Goal: Transaction & Acquisition: Purchase product/service

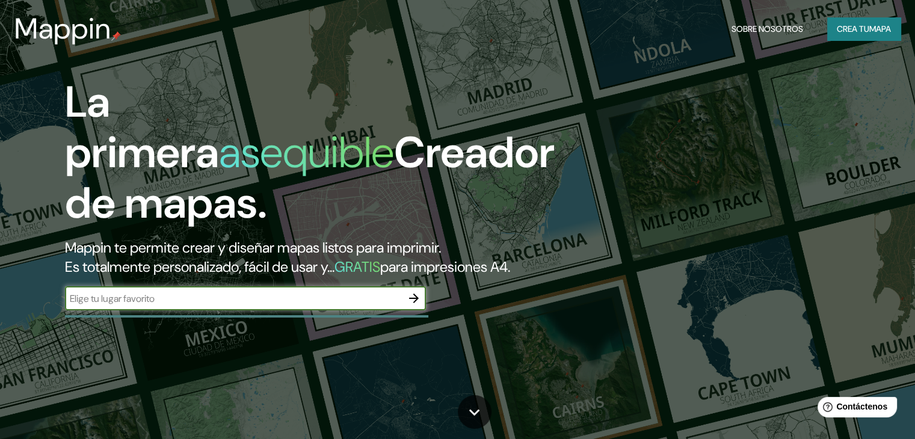
click at [229, 306] on input "text" at bounding box center [233, 299] width 337 height 14
type input "PUNTA HERMOSA"
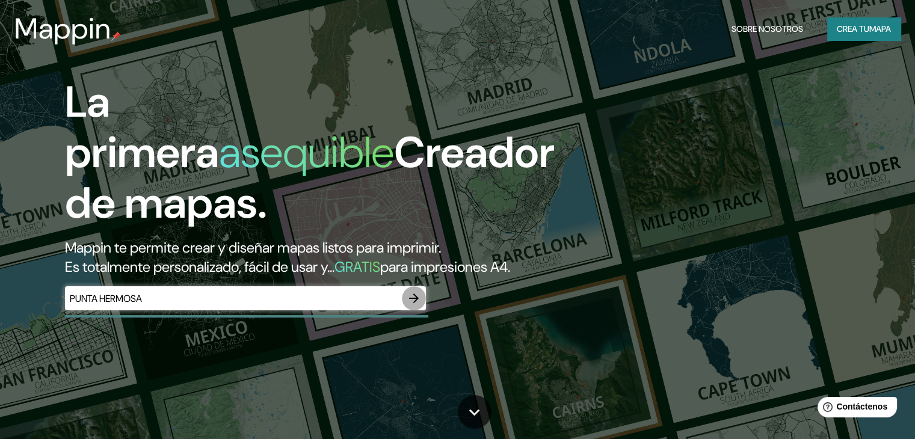
click at [422, 310] on button "button" at bounding box center [414, 298] width 24 height 24
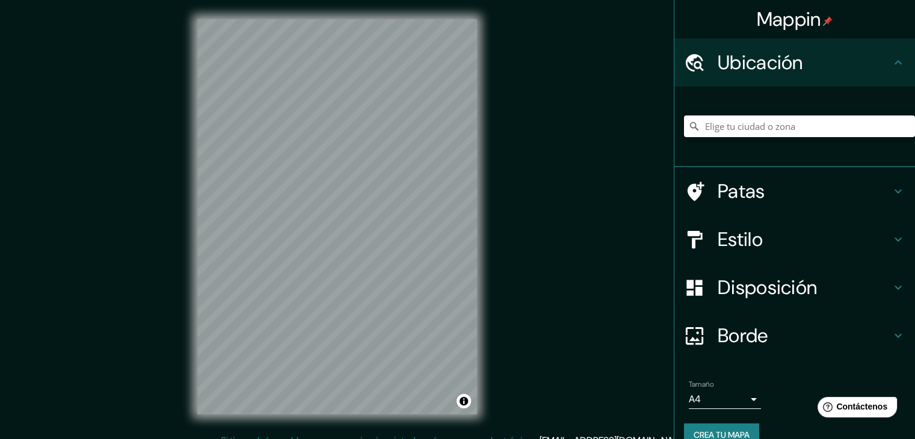
click at [536, 145] on div "Mappin Ubicación Patas Estilo Disposición Borde Elige un borde. Consejo : puede…" at bounding box center [457, 226] width 915 height 453
click at [551, 191] on div "Mappin Ubicación Patas Estilo Disposición Borde Elige un borde. Consejo : puede…" at bounding box center [457, 226] width 915 height 453
click at [186, 276] on div "© Mapbox © OpenStreetMap Improve this map" at bounding box center [337, 217] width 318 height 434
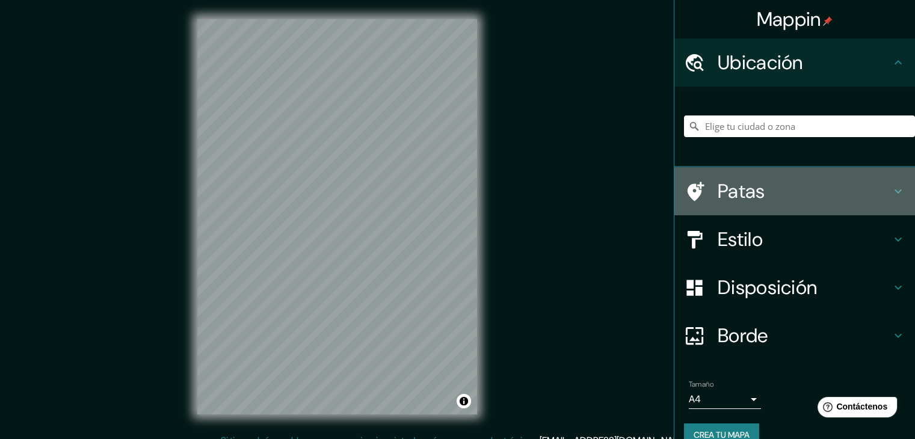
click at [891, 187] on icon at bounding box center [898, 191] width 14 height 14
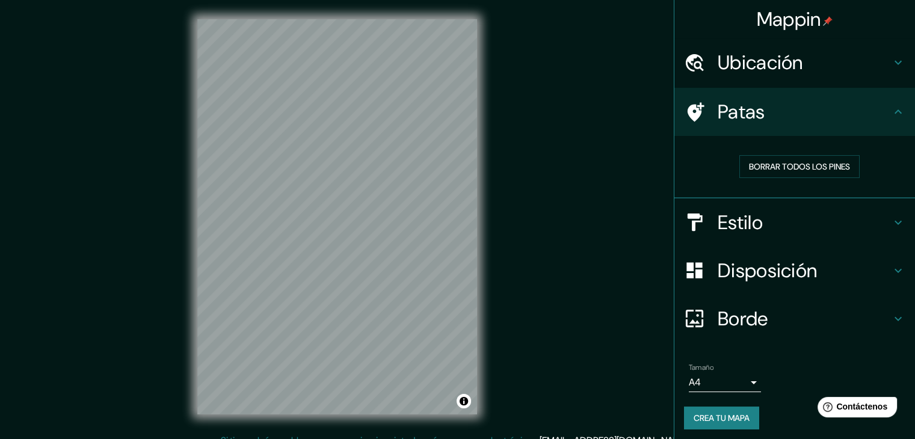
click at [899, 62] on div "Ubicación" at bounding box center [795, 63] width 241 height 48
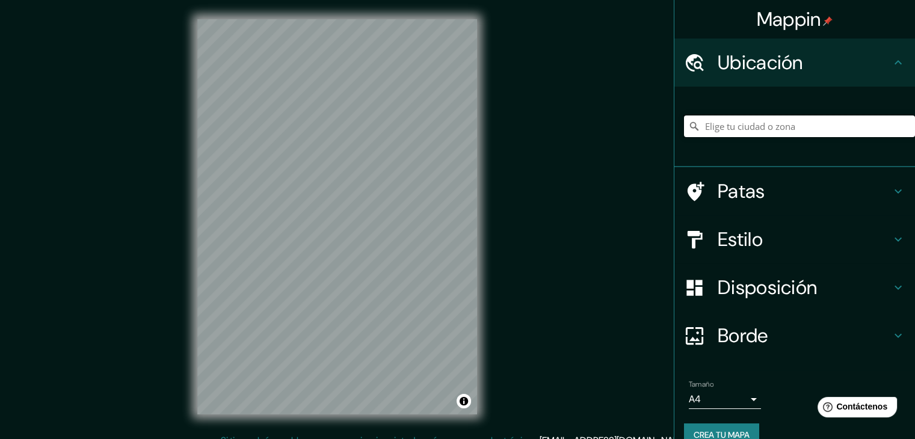
click at [754, 129] on input "Elige tu ciudad o zona" at bounding box center [799, 127] width 231 height 22
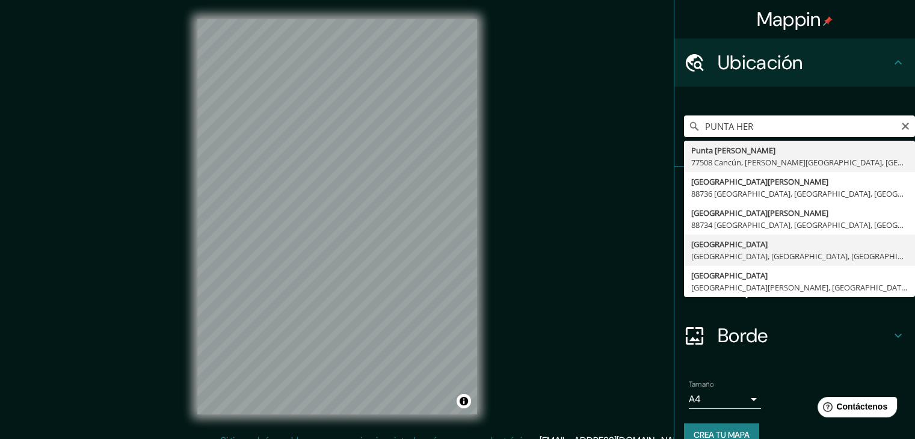
type input "[GEOGRAPHIC_DATA], [GEOGRAPHIC_DATA], [GEOGRAPHIC_DATA], [GEOGRAPHIC_DATA]"
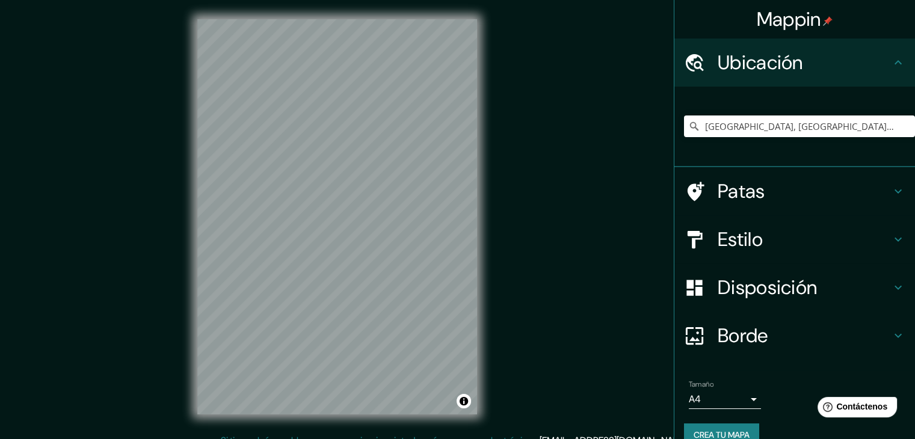
click at [490, 285] on div "© Mapbox © OpenStreetMap Improve this map" at bounding box center [337, 217] width 318 height 434
click at [513, 348] on div "Mappin Ubicación [GEOGRAPHIC_DATA], [GEOGRAPHIC_DATA], [GEOGRAPHIC_DATA], [GEOG…" at bounding box center [457, 226] width 915 height 453
click at [153, 82] on div "Mappin Ubicación [GEOGRAPHIC_DATA], [GEOGRAPHIC_DATA], [GEOGRAPHIC_DATA], [GEOG…" at bounding box center [457, 226] width 915 height 453
click at [123, 61] on div "Mappin Ubicación [GEOGRAPHIC_DATA], [GEOGRAPHIC_DATA], [GEOGRAPHIC_DATA], [GEOG…" at bounding box center [457, 226] width 915 height 453
click at [43, 28] on div "Mappin Ubicación [GEOGRAPHIC_DATA], [GEOGRAPHIC_DATA], [GEOGRAPHIC_DATA], [GEOG…" at bounding box center [457, 226] width 915 height 453
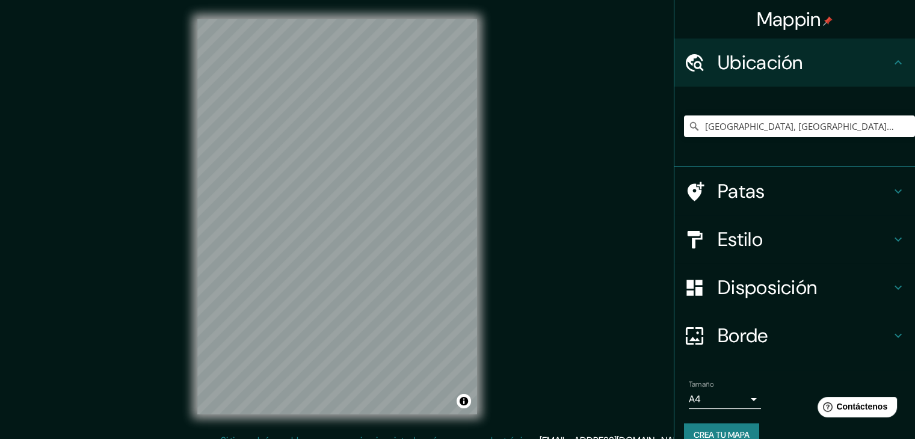
click at [185, 119] on div "© Mapbox © OpenStreetMap Improve this map" at bounding box center [337, 217] width 318 height 434
click at [814, 126] on input "[GEOGRAPHIC_DATA], [GEOGRAPHIC_DATA], [GEOGRAPHIC_DATA], [GEOGRAPHIC_DATA]" at bounding box center [799, 127] width 231 height 22
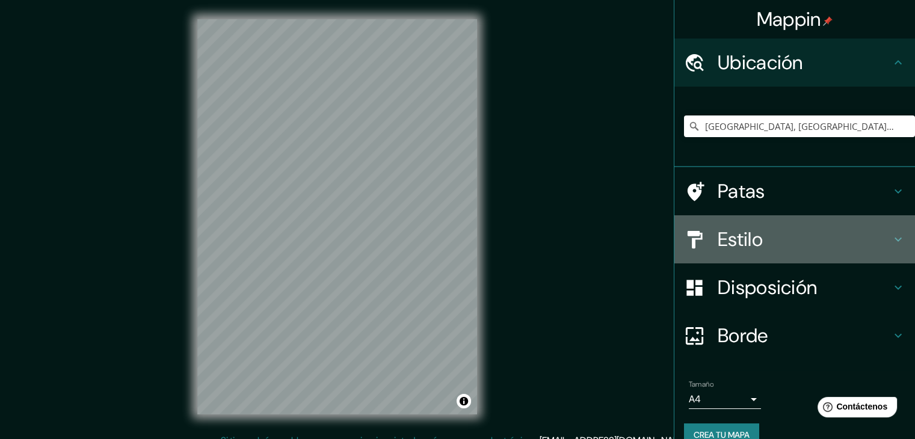
click at [892, 239] on icon at bounding box center [898, 239] width 14 height 14
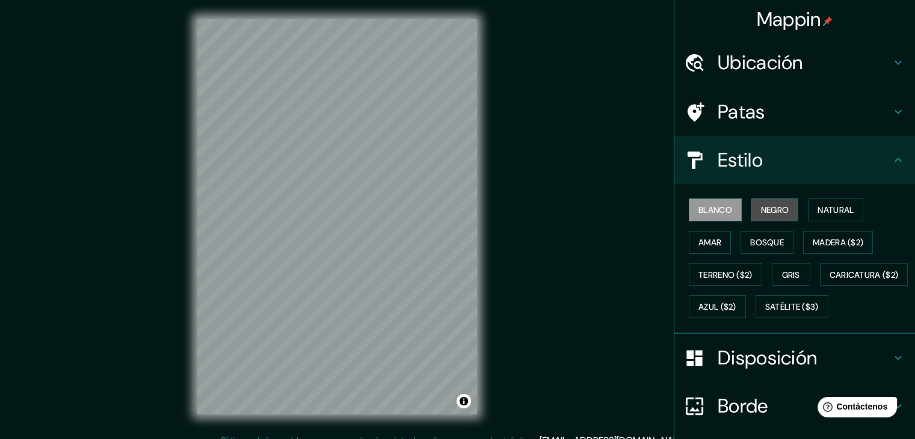
click at [761, 203] on font "Negro" at bounding box center [775, 210] width 28 height 16
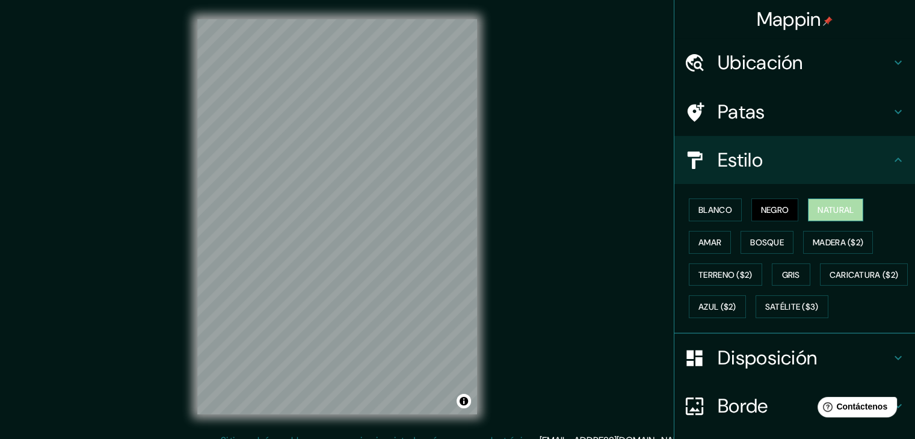
click at [828, 209] on font "Natural" at bounding box center [836, 210] width 36 height 11
click at [829, 235] on font "Madera ($2)" at bounding box center [838, 243] width 51 height 16
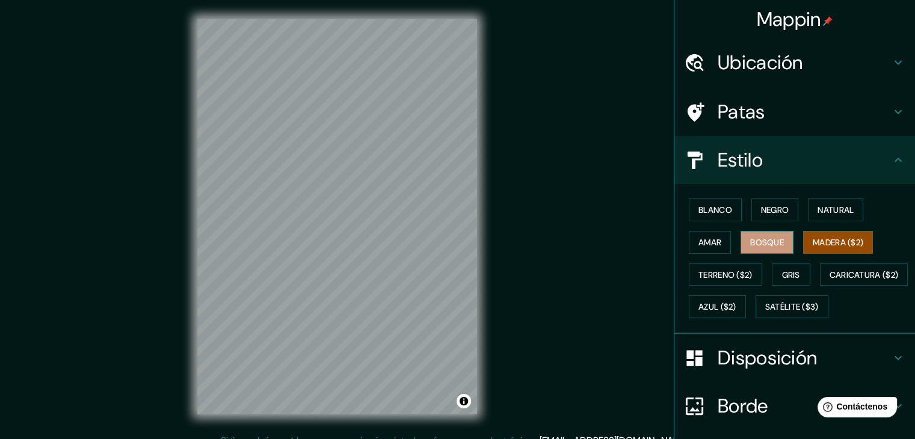
click at [768, 244] on font "Bosque" at bounding box center [767, 242] width 34 height 11
click at [773, 273] on button "Gris" at bounding box center [791, 275] width 39 height 23
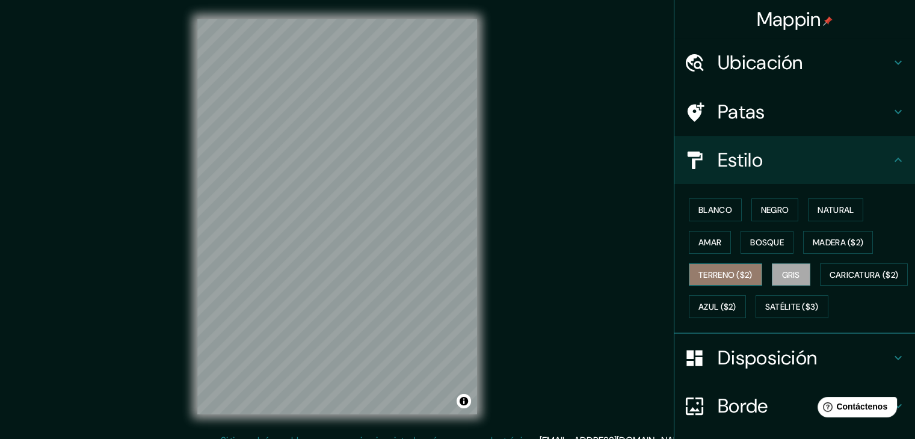
click at [732, 274] on font "Terreno ($2)" at bounding box center [726, 275] width 54 height 11
click at [699, 239] on font "Amar" at bounding box center [710, 242] width 23 height 11
click at [725, 281] on button "Terreno ($2)" at bounding box center [725, 275] width 73 height 23
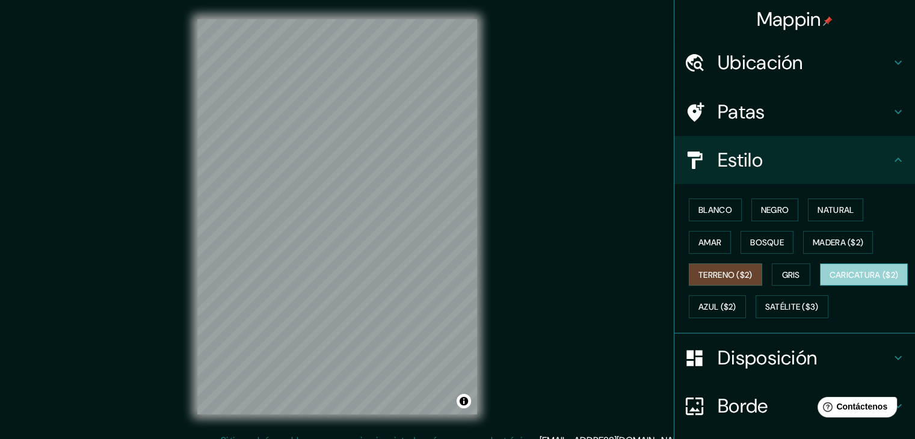
click at [830, 280] on font "Caricatura ($2)" at bounding box center [864, 275] width 69 height 11
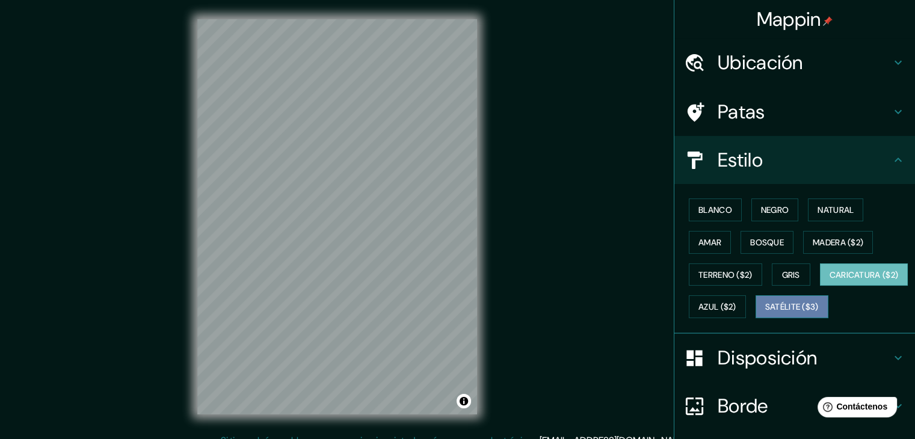
click at [765, 313] on font "Satélite ($3)" at bounding box center [792, 307] width 54 height 11
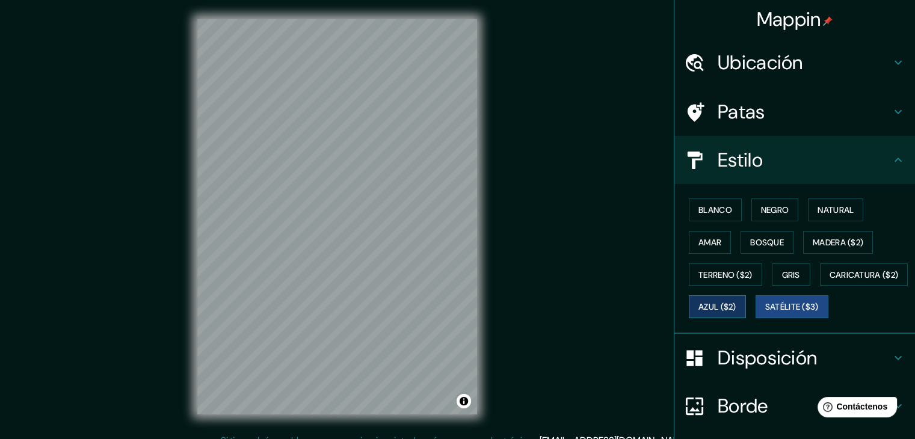
click at [737, 303] on font "Azul ($2)" at bounding box center [718, 307] width 38 height 11
click at [717, 205] on font "Blanco" at bounding box center [716, 210] width 34 height 11
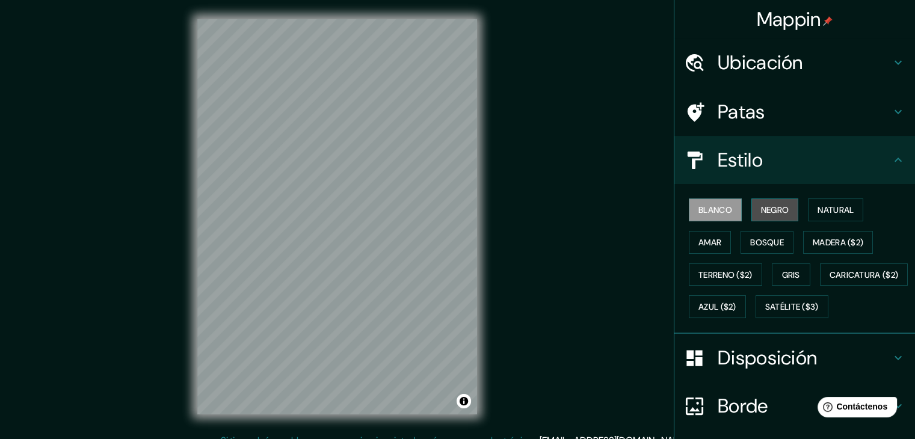
click at [765, 220] on button "Negro" at bounding box center [776, 210] width 48 height 23
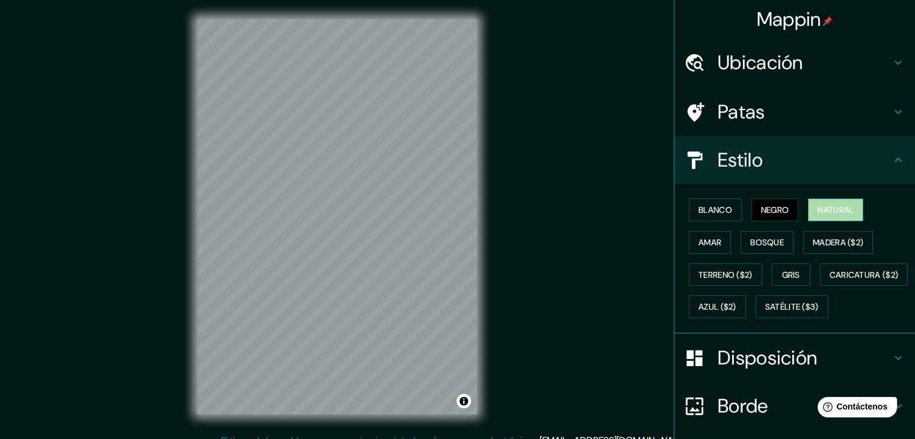
click at [838, 212] on font "Natural" at bounding box center [836, 210] width 36 height 11
click at [703, 249] on button "Amar" at bounding box center [710, 242] width 42 height 23
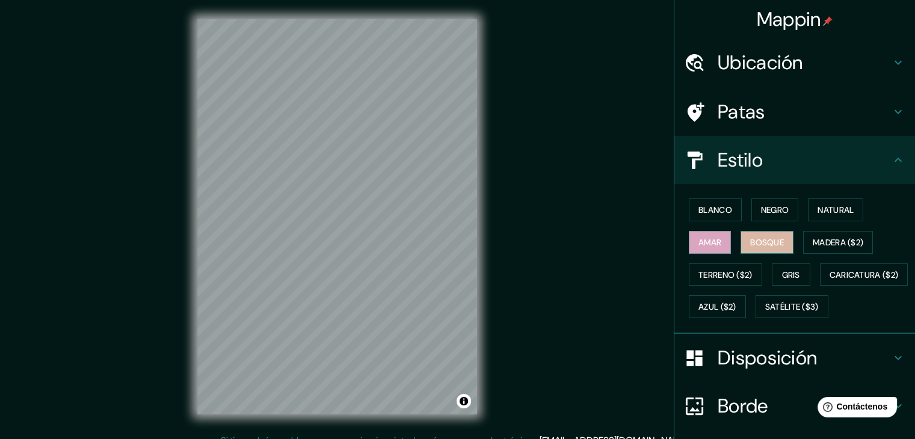
click at [750, 246] on font "Bosque" at bounding box center [767, 242] width 34 height 11
click at [826, 245] on font "Madera ($2)" at bounding box center [838, 242] width 51 height 11
click at [699, 249] on font "Amar" at bounding box center [710, 243] width 23 height 16
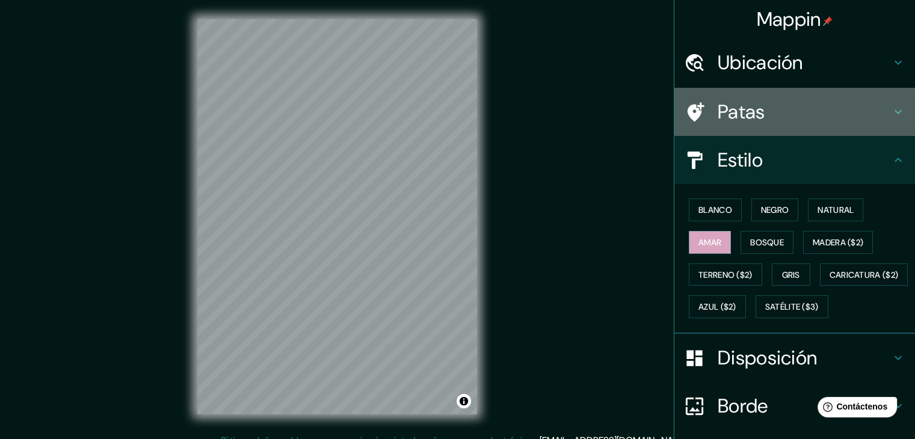
click at [815, 114] on h4 "Patas" at bounding box center [804, 112] width 173 height 24
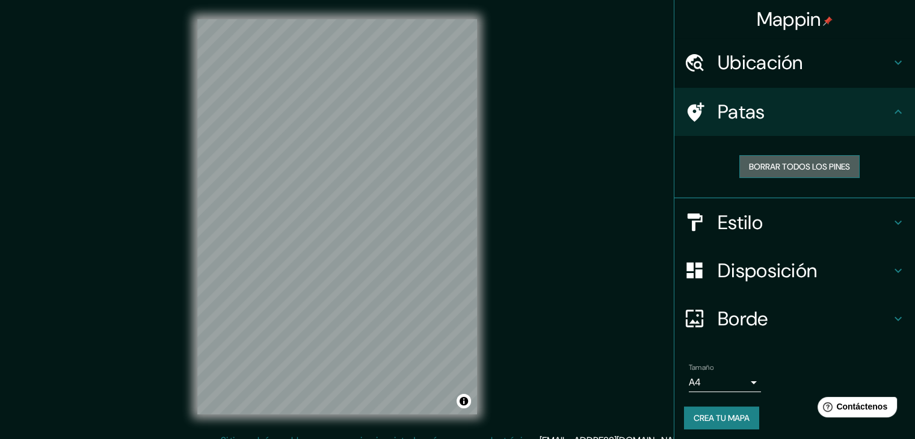
click at [795, 171] on font "Borrar todos los pines" at bounding box center [799, 167] width 101 height 16
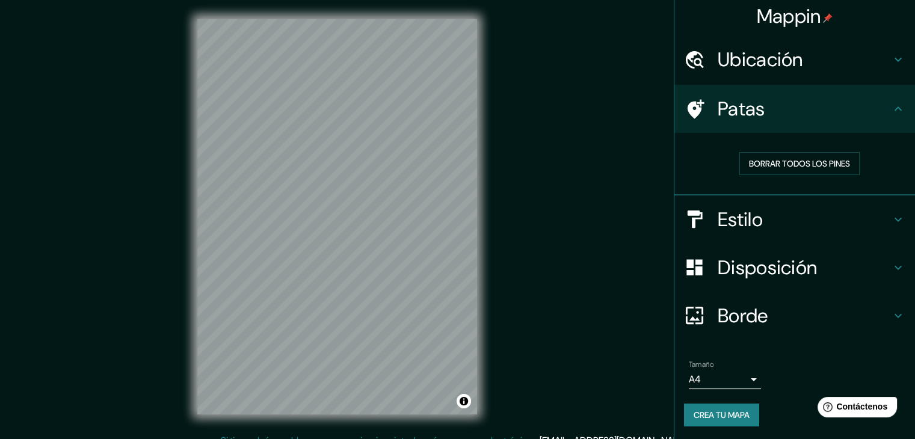
click at [873, 261] on h4 "Disposición" at bounding box center [804, 268] width 173 height 24
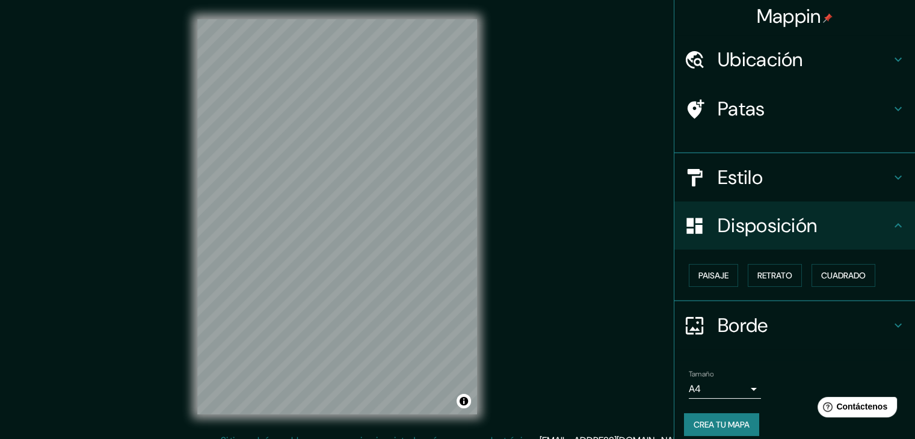
scroll to position [0, 0]
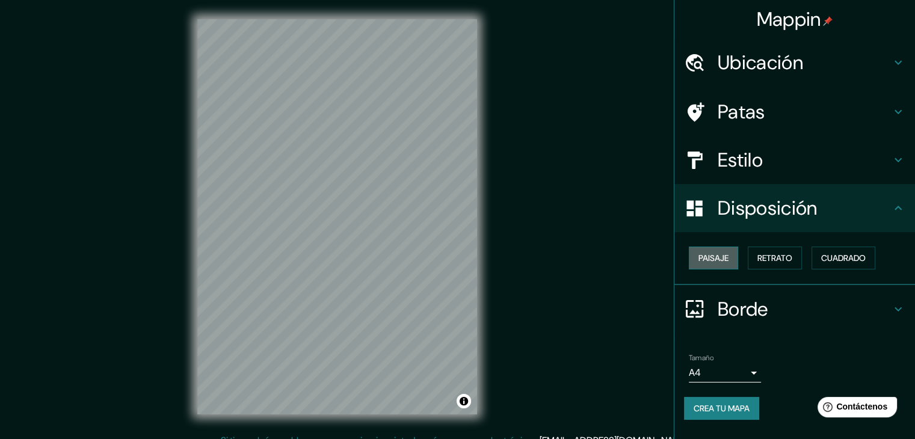
click at [714, 253] on font "Paisaje" at bounding box center [714, 258] width 30 height 11
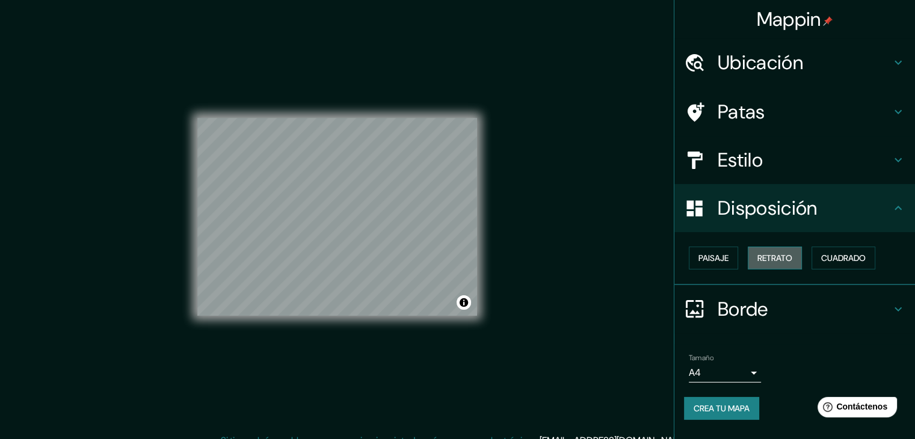
click at [780, 258] on font "Retrato" at bounding box center [775, 258] width 35 height 11
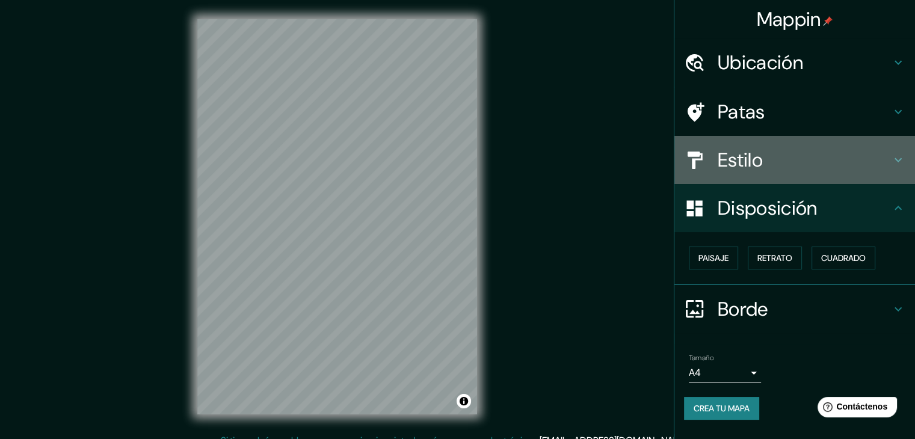
click at [773, 153] on h4 "Estilo" at bounding box center [804, 160] width 173 height 24
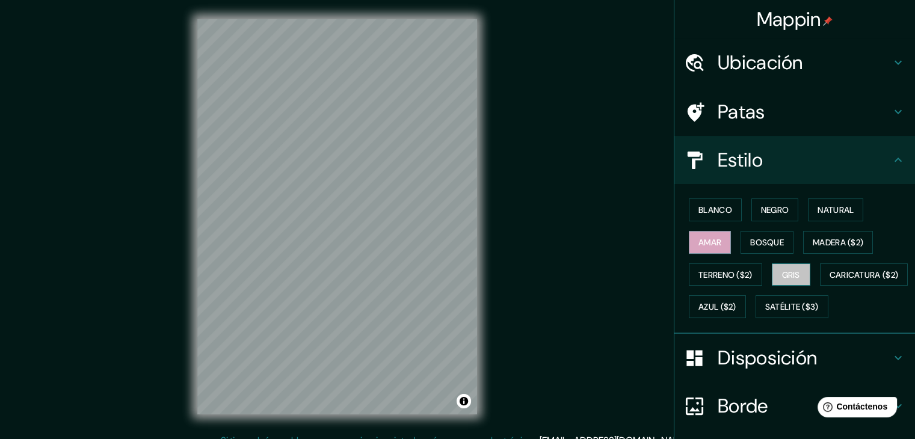
click at [782, 279] on font "Gris" at bounding box center [791, 275] width 18 height 16
click at [703, 212] on font "Blanco" at bounding box center [716, 210] width 34 height 11
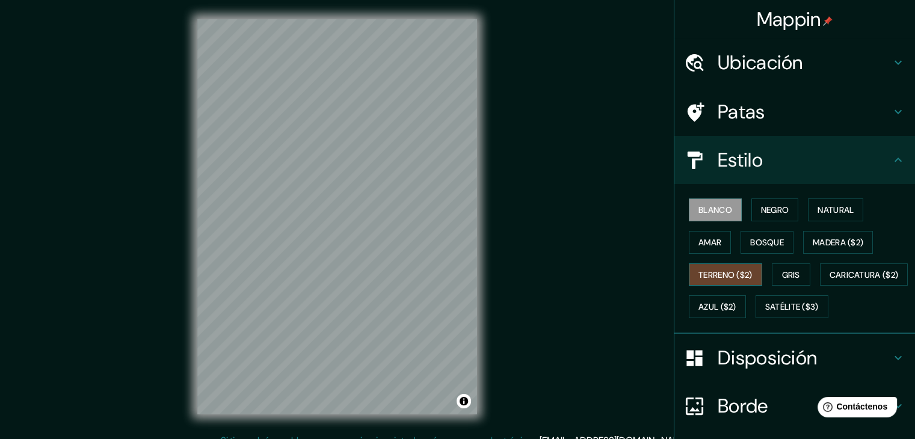
click at [732, 281] on button "Terreno ($2)" at bounding box center [725, 275] width 73 height 23
click at [737, 309] on font "Azul ($2)" at bounding box center [718, 307] width 38 height 11
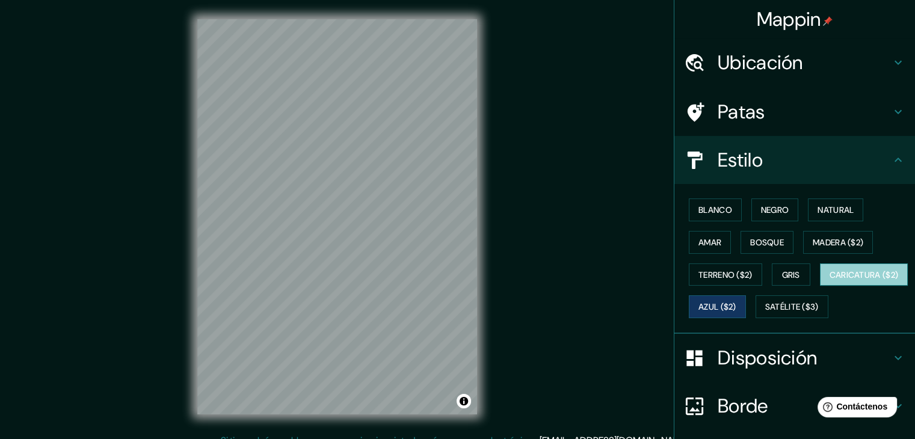
click at [830, 280] on font "Caricatura ($2)" at bounding box center [864, 275] width 69 height 11
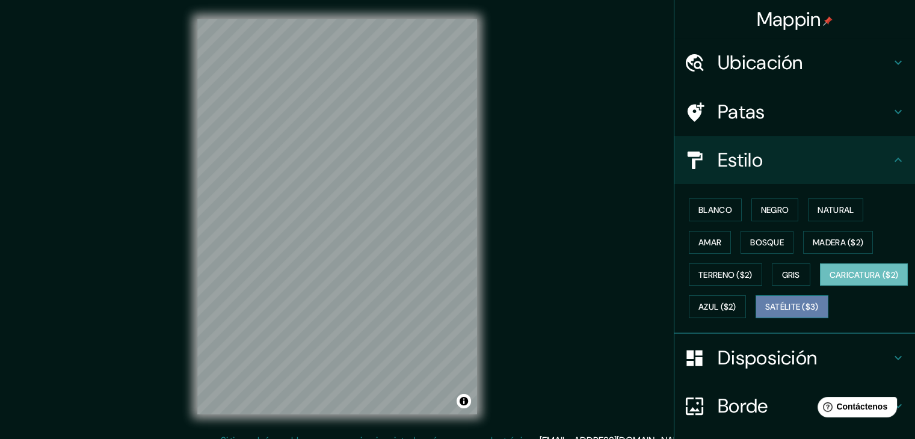
click at [765, 313] on font "Satélite ($3)" at bounding box center [792, 307] width 54 height 11
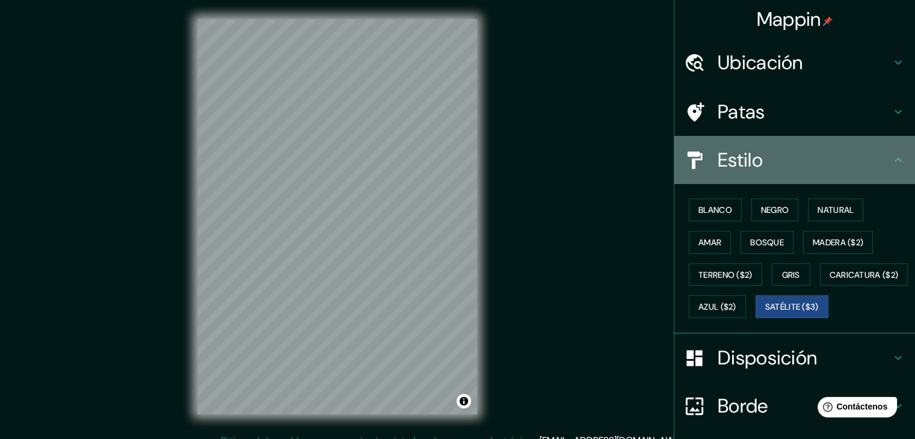
click at [891, 163] on icon at bounding box center [898, 160] width 14 height 14
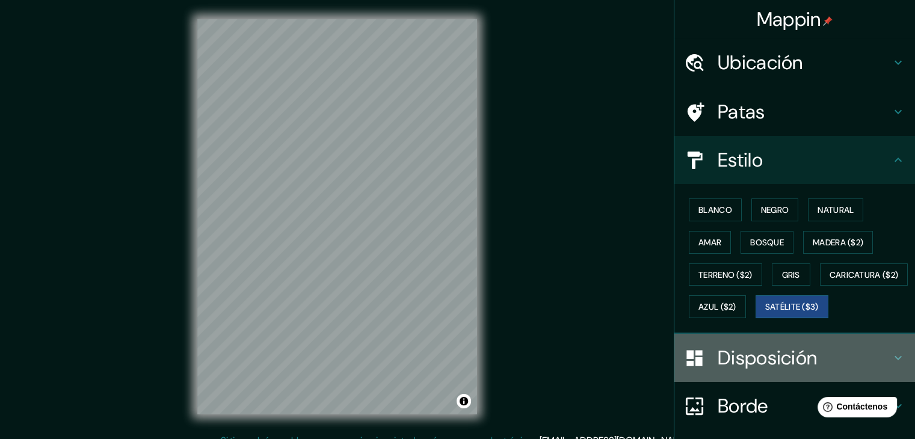
click at [767, 371] on font "Disposición" at bounding box center [767, 357] width 99 height 25
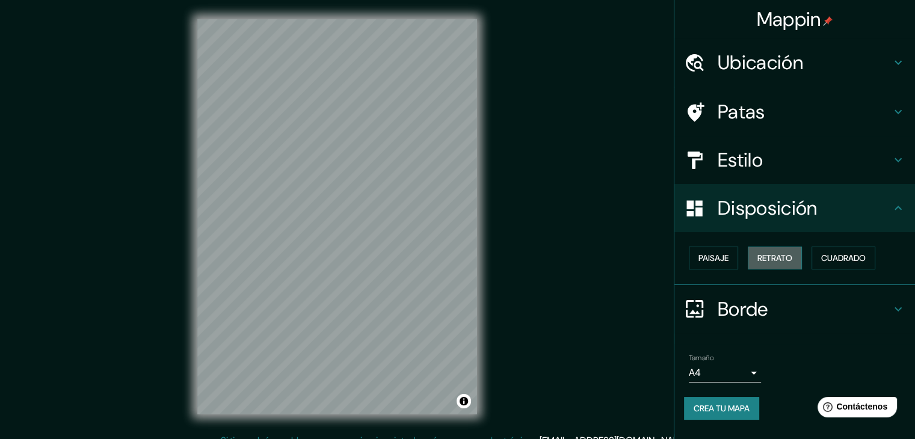
click at [768, 257] on font "Retrato" at bounding box center [775, 258] width 35 height 11
click at [717, 256] on font "Paisaje" at bounding box center [714, 258] width 30 height 11
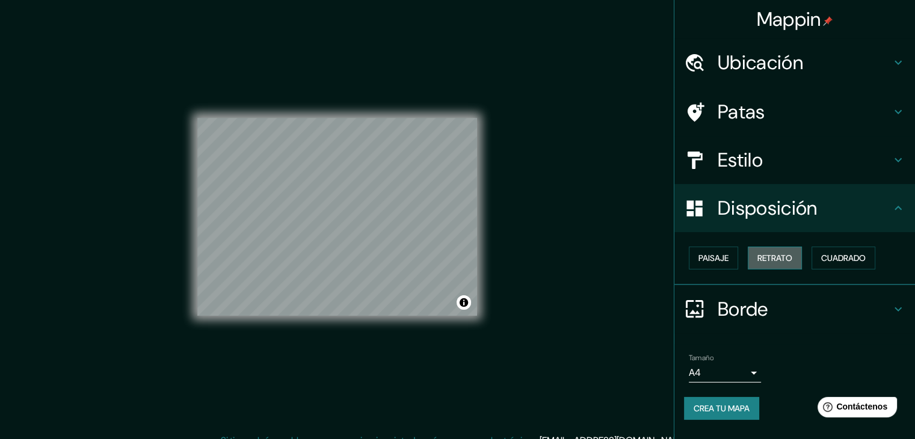
click at [768, 261] on font "Retrato" at bounding box center [775, 258] width 35 height 11
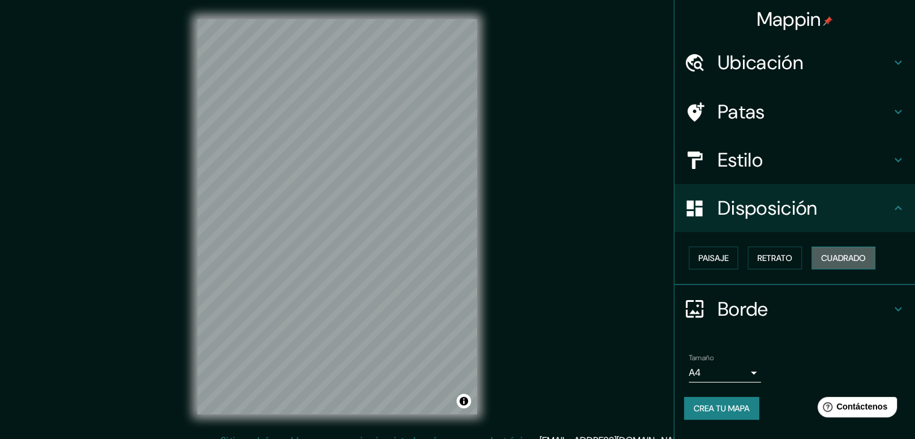
click at [843, 250] on font "Cuadrado" at bounding box center [843, 258] width 45 height 16
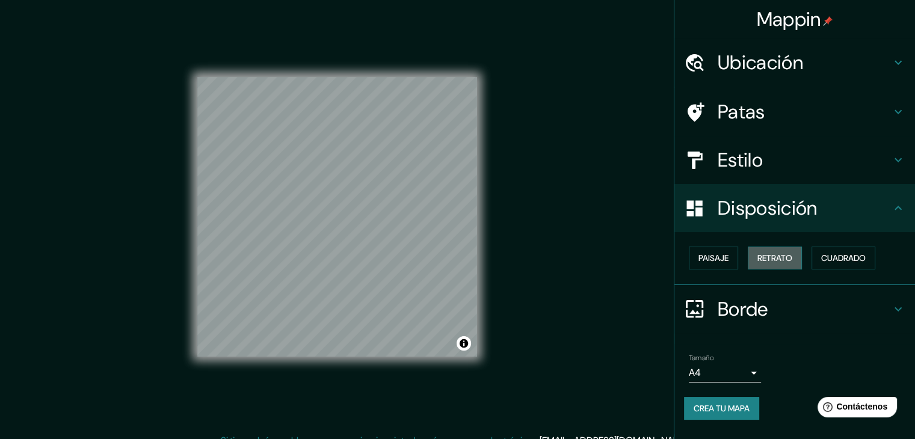
click at [795, 249] on button "Retrato" at bounding box center [775, 258] width 54 height 23
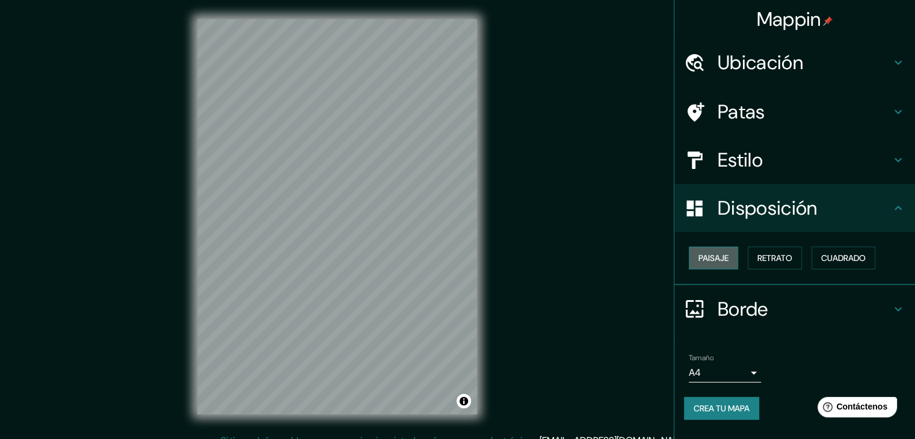
click at [720, 255] on font "Paisaje" at bounding box center [714, 258] width 30 height 11
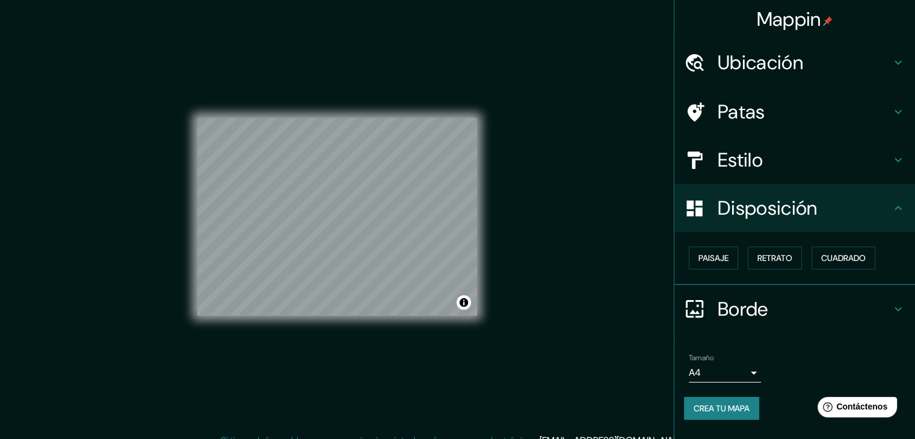
scroll to position [14, 0]
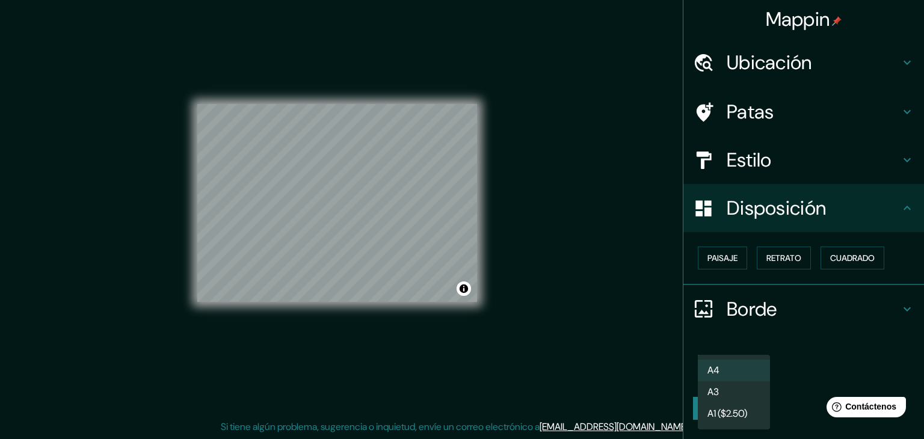
click at [744, 371] on body "Mappin Ubicación [GEOGRAPHIC_DATA], [GEOGRAPHIC_DATA], [GEOGRAPHIC_DATA], [GEOG…" at bounding box center [462, 205] width 924 height 439
click at [732, 397] on li "A3" at bounding box center [734, 393] width 72 height 22
type input "a4"
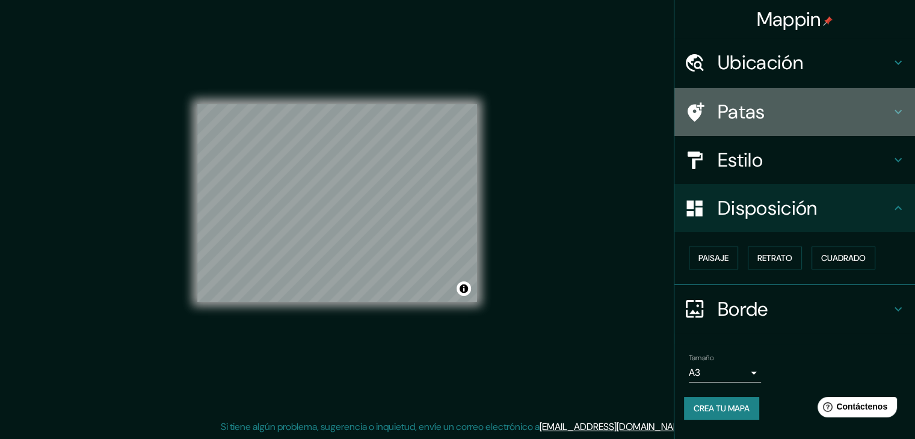
click at [811, 104] on h4 "Patas" at bounding box center [804, 112] width 173 height 24
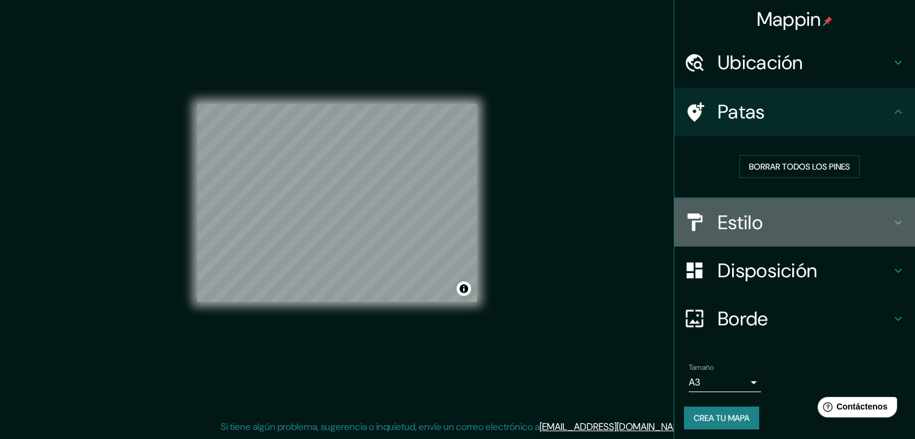
click at [830, 236] on div "Estilo" at bounding box center [795, 223] width 241 height 48
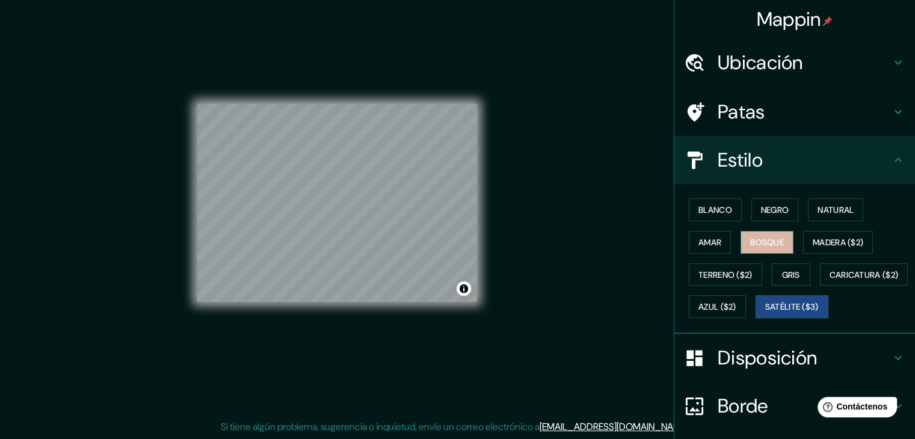
click at [762, 249] on button "Bosque" at bounding box center [767, 242] width 53 height 23
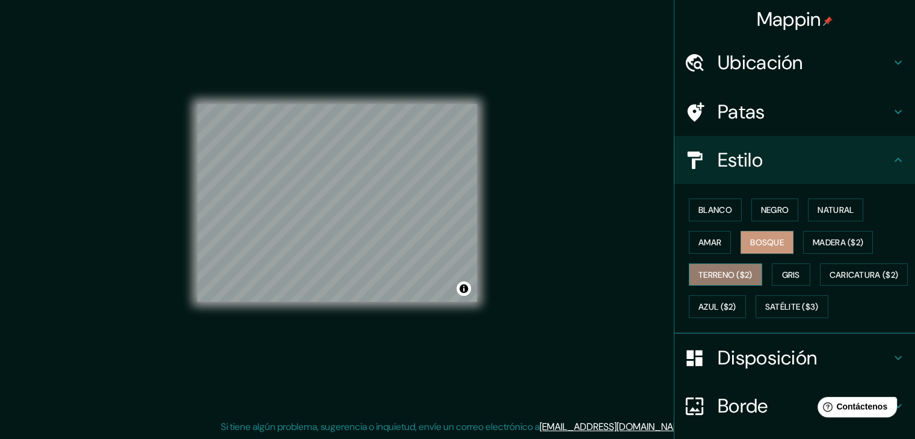
click at [715, 273] on font "Terreno ($2)" at bounding box center [726, 275] width 54 height 11
click at [700, 252] on button "Amar" at bounding box center [710, 242] width 42 height 23
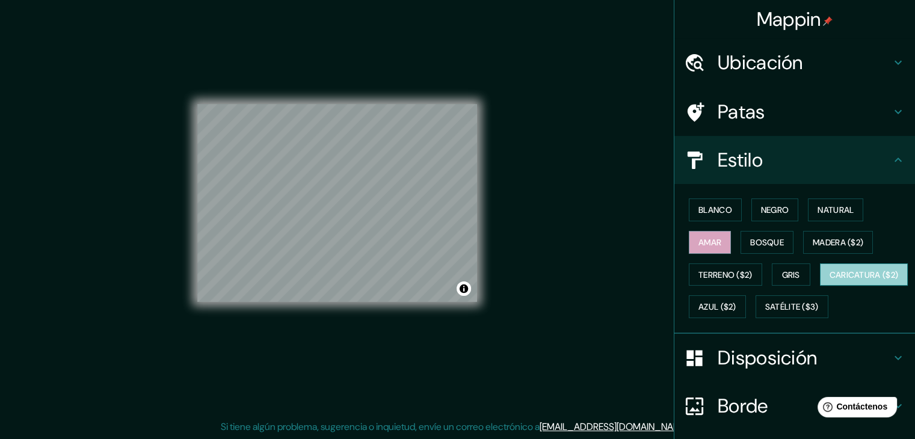
click at [820, 286] on button "Caricatura ($2)" at bounding box center [864, 275] width 88 height 23
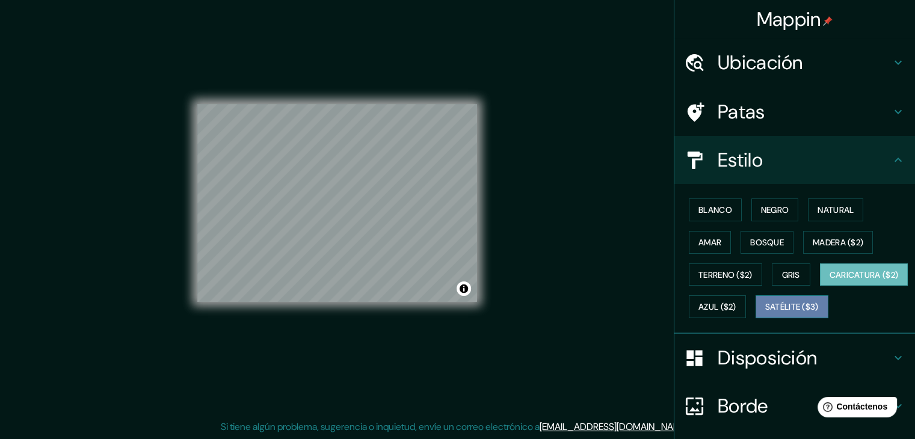
click at [765, 313] on font "Satélite ($3)" at bounding box center [792, 307] width 54 height 11
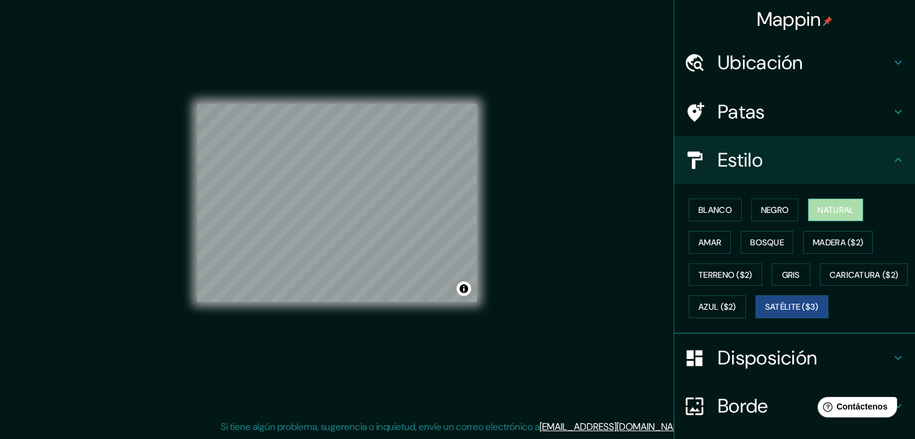
click at [827, 205] on font "Natural" at bounding box center [836, 210] width 36 height 11
click at [706, 242] on font "Amar" at bounding box center [710, 242] width 23 height 11
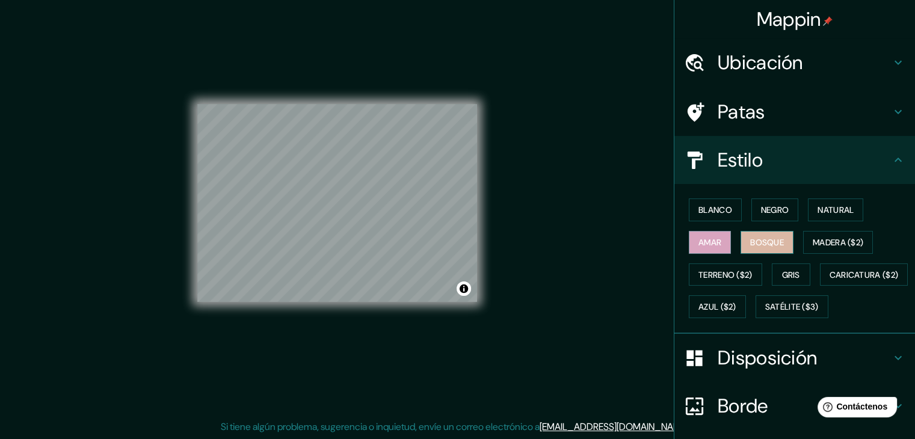
click at [752, 241] on font "Bosque" at bounding box center [767, 242] width 34 height 11
click at [803, 241] on button "Madera ($2)" at bounding box center [838, 242] width 70 height 23
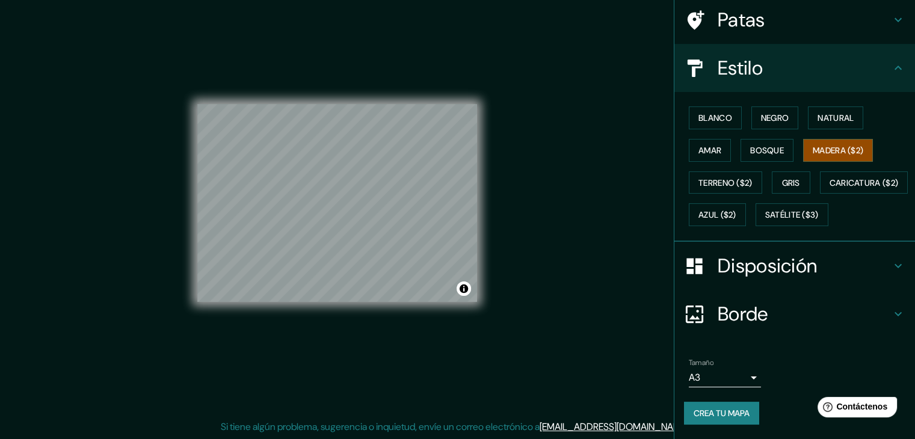
scroll to position [122, 0]
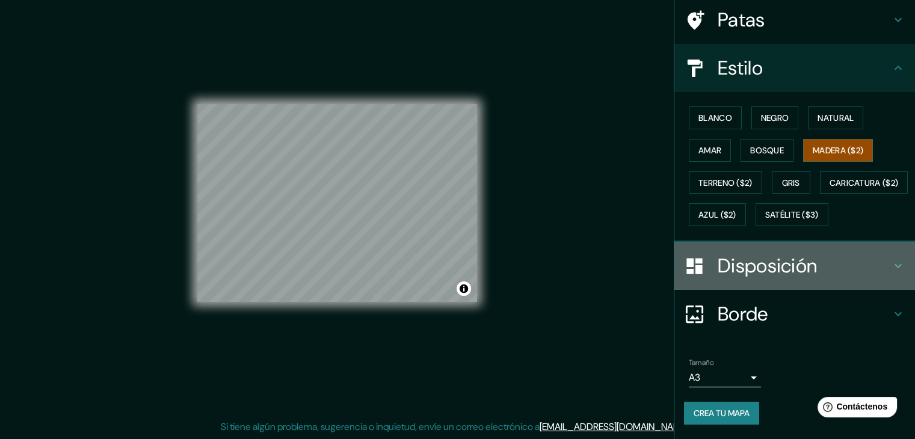
click at [802, 257] on font "Disposición" at bounding box center [767, 265] width 99 height 25
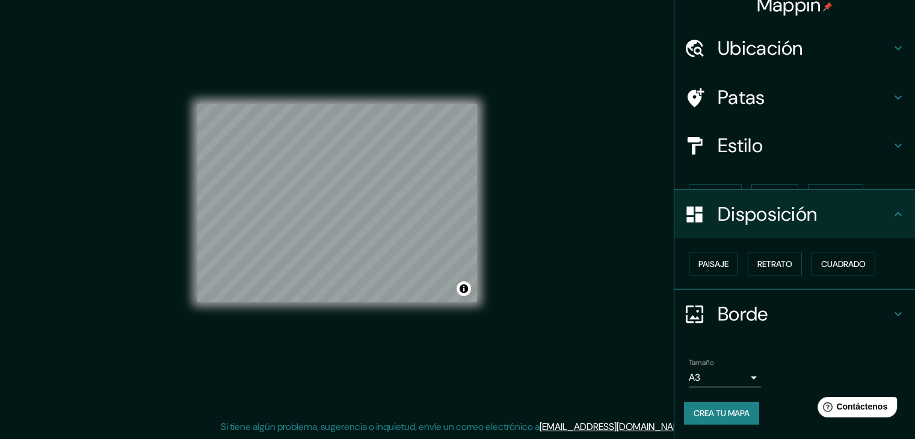
scroll to position [0, 0]
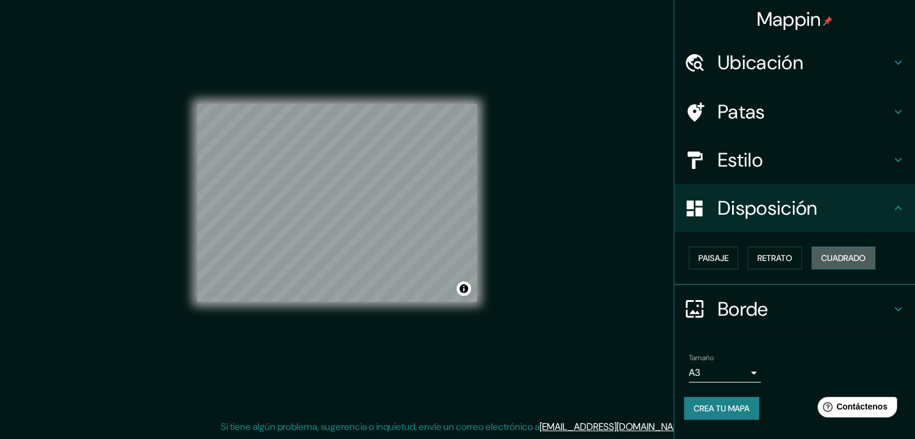
click at [846, 263] on font "Cuadrado" at bounding box center [843, 258] width 45 height 11
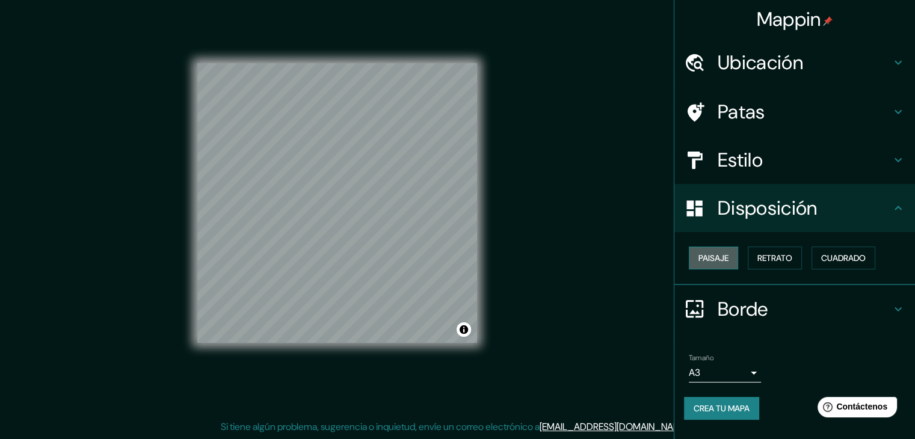
click at [712, 261] on font "Paisaje" at bounding box center [714, 258] width 30 height 11
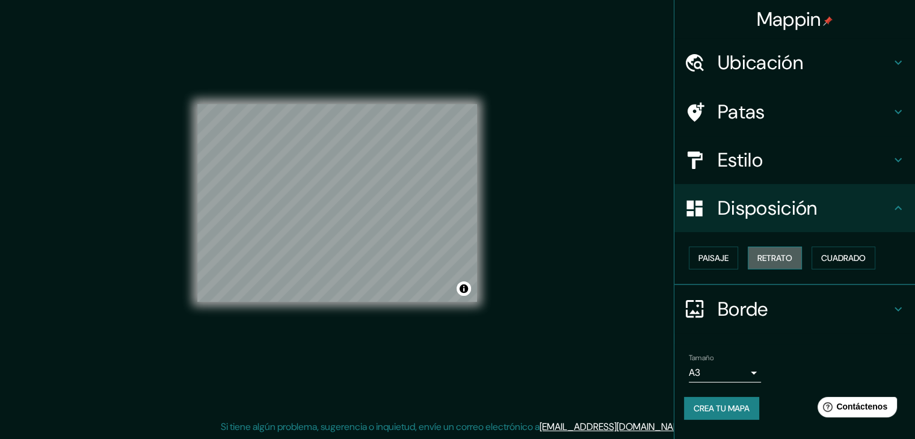
click at [759, 264] on font "Retrato" at bounding box center [775, 258] width 35 height 16
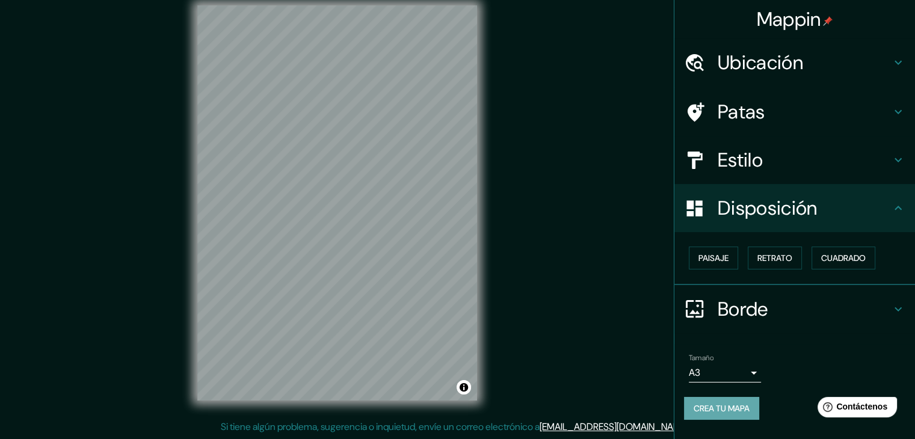
click at [718, 407] on font "Crea tu mapa" at bounding box center [722, 408] width 56 height 11
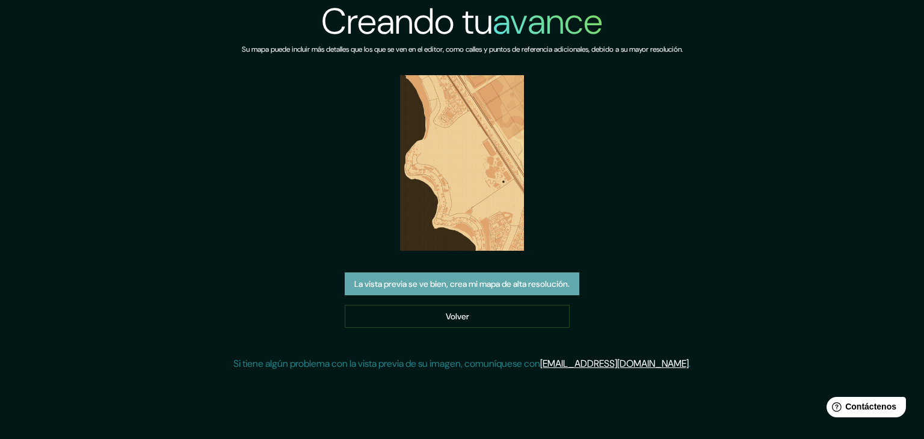
click at [534, 277] on font "La vista previa se ve bien, crea mi mapa de alta resolución." at bounding box center [461, 284] width 215 height 16
